Goal: Task Accomplishment & Management: Manage account settings

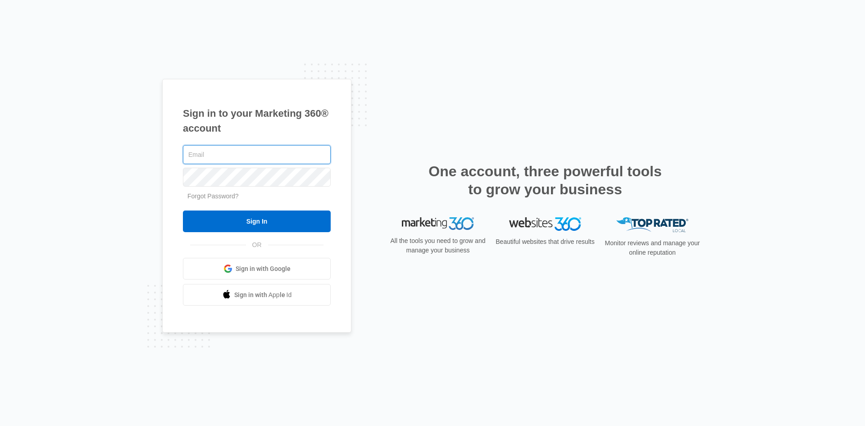
click at [261, 162] on input "text" at bounding box center [257, 154] width 148 height 19
type input "[PERSON_NAME][EMAIL_ADDRESS][PERSON_NAME][DOMAIN_NAME]"
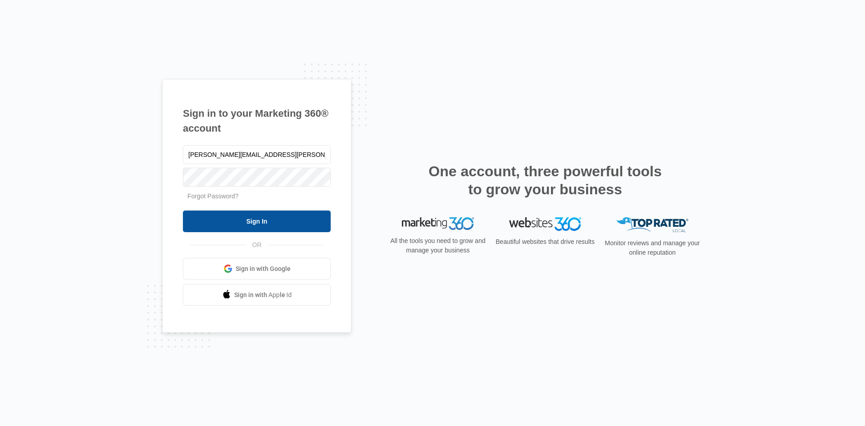
click at [244, 221] on input "Sign In" at bounding box center [257, 221] width 148 height 22
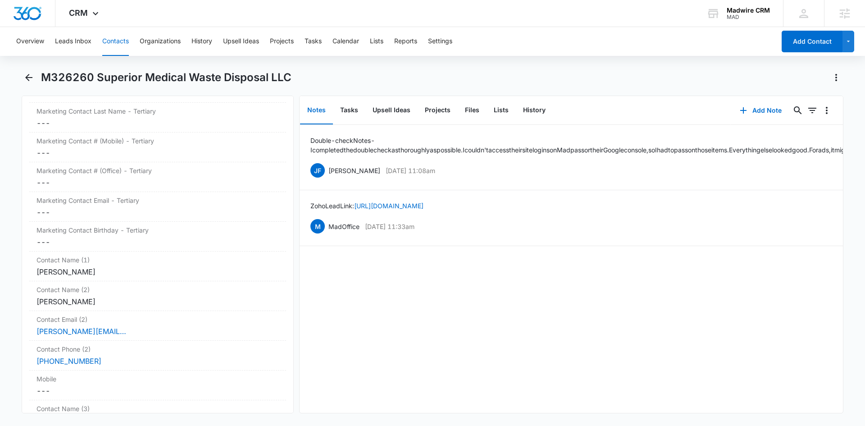
scroll to position [1487, 0]
